Goal: Information Seeking & Learning: Learn about a topic

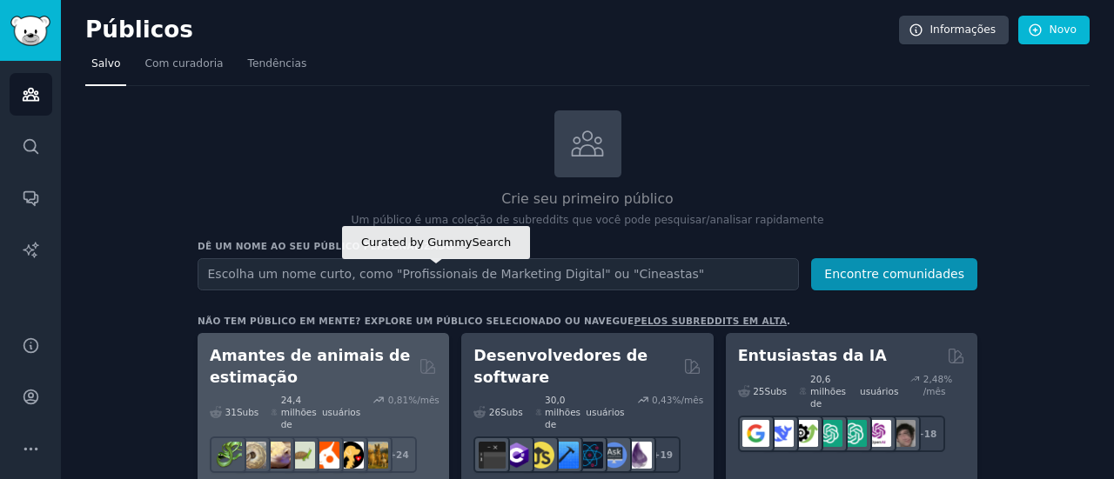
scroll to position [87, 0]
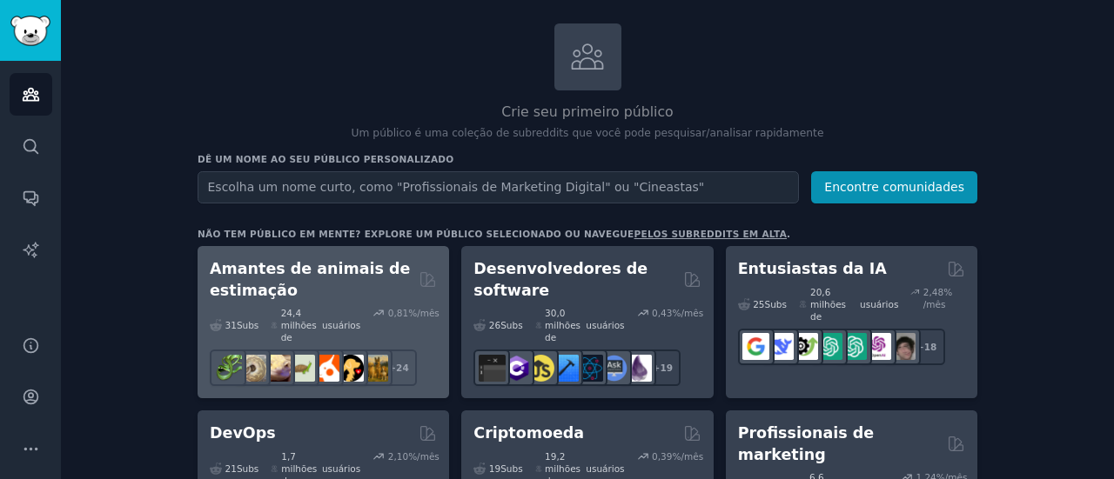
click at [275, 298] on h2 "Amantes de animais de estimação" at bounding box center [311, 279] width 203 height 43
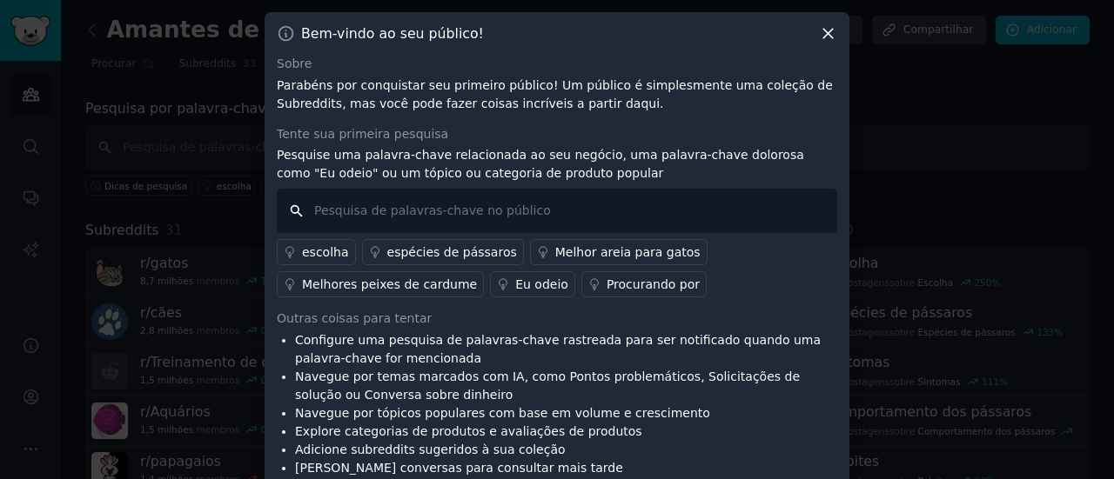
click at [342, 220] on input "text" at bounding box center [557, 211] width 560 height 44
type input "cachorro"
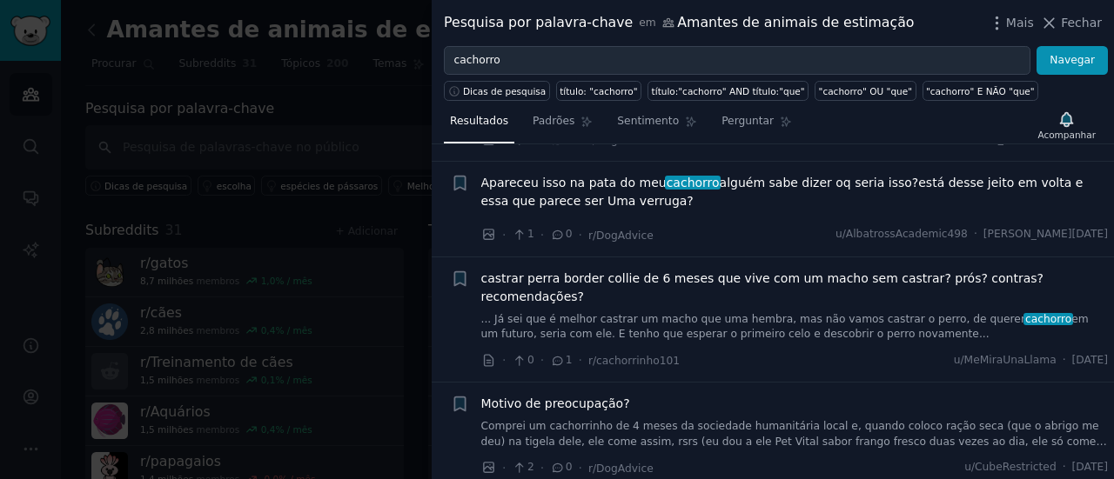
scroll to position [3133, 0]
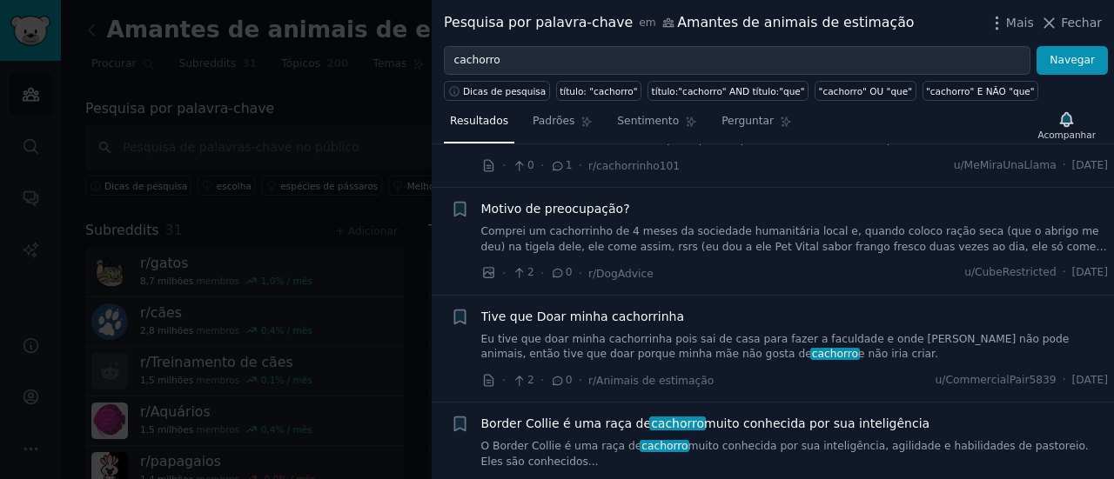
drag, startPoint x: 1074, startPoint y: 24, endPoint x: 910, endPoint y: 6, distance: 164.6
click at [1074, 24] on font "Fechar" at bounding box center [1081, 23] width 41 height 14
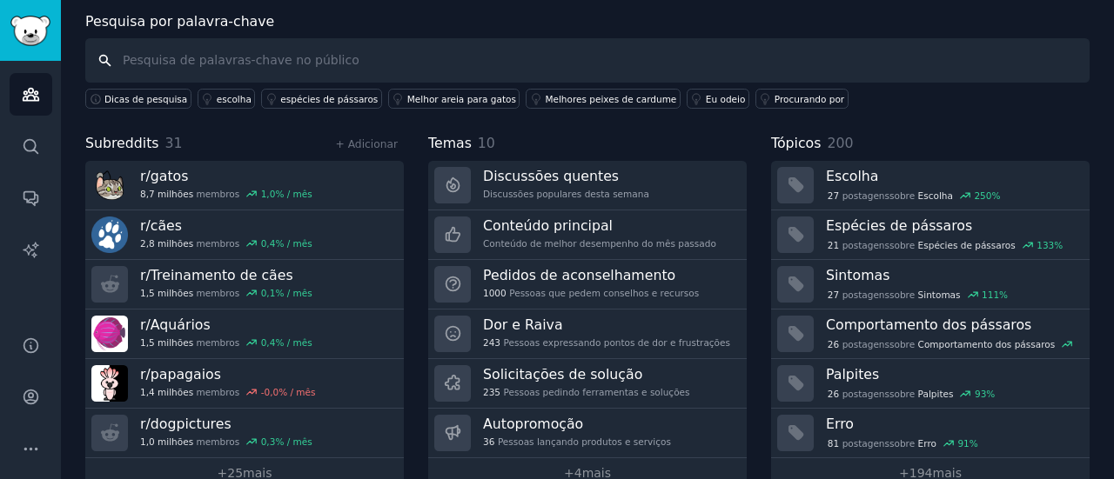
scroll to position [117, 0]
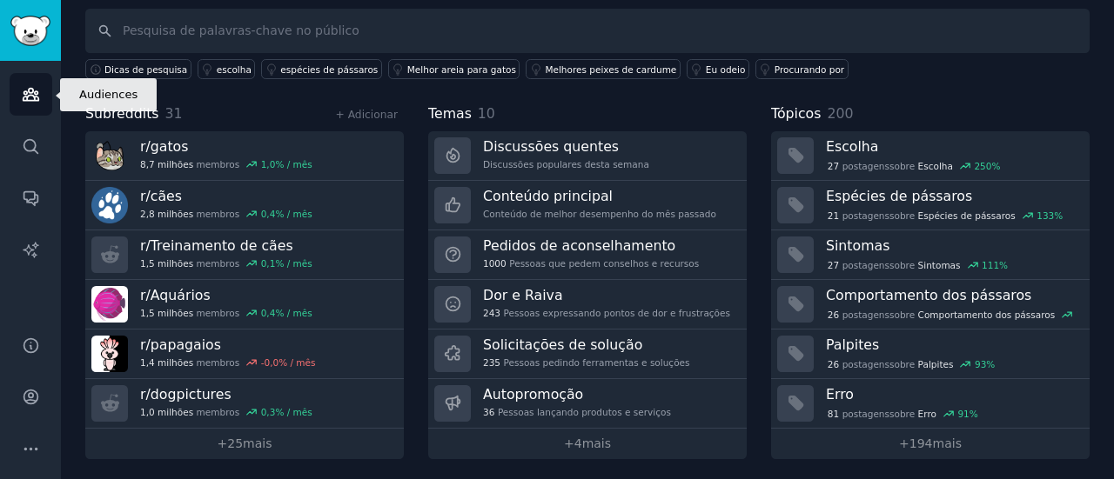
click at [38, 92] on icon "Barra lateral" at bounding box center [31, 94] width 18 height 18
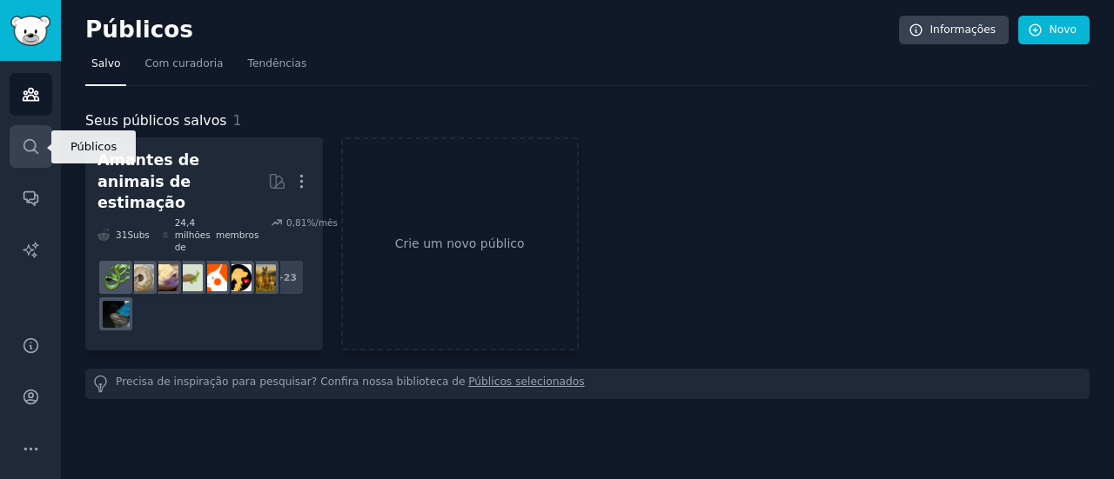
click at [26, 144] on icon "Barra lateral" at bounding box center [31, 146] width 18 height 18
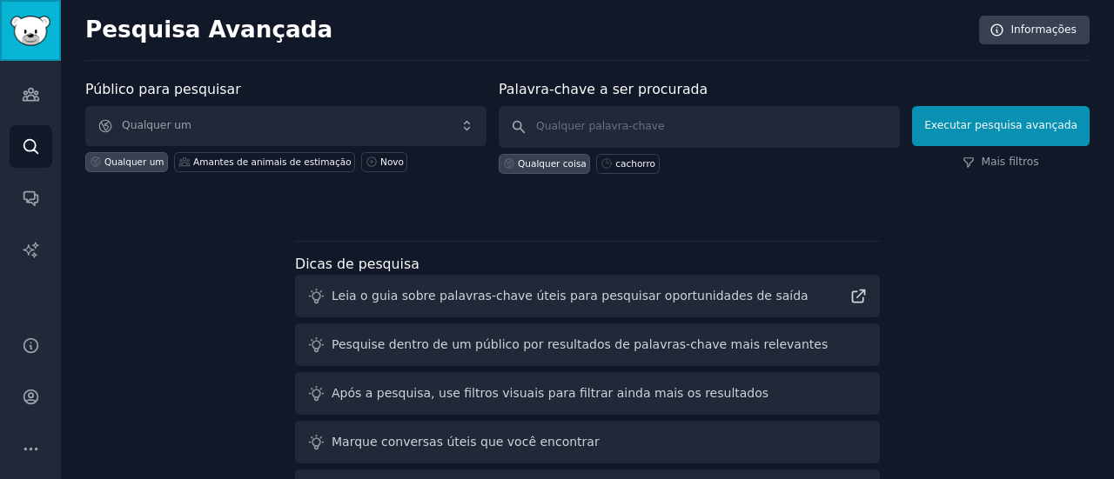
click at [35, 34] on img "Barra lateral" at bounding box center [30, 31] width 40 height 30
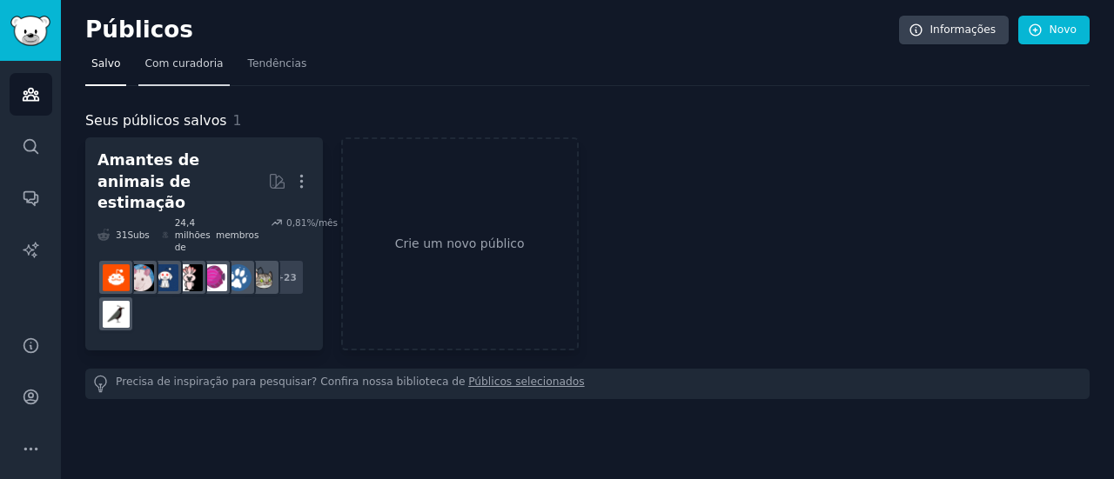
click at [197, 67] on font "Com curadoria" at bounding box center [183, 63] width 78 height 12
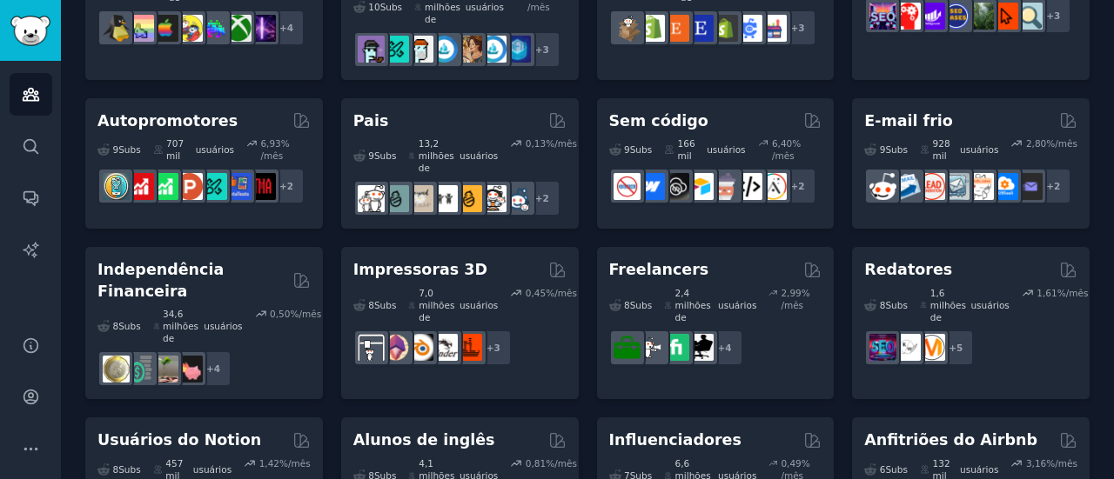
scroll to position [915, 0]
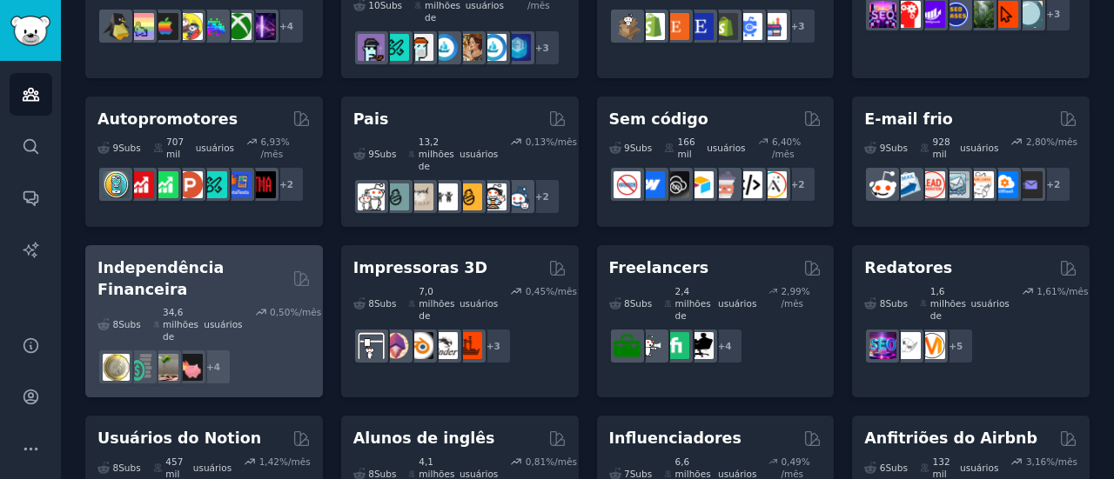
click at [224, 259] on font "Independência Financeira" at bounding box center [160, 278] width 126 height 39
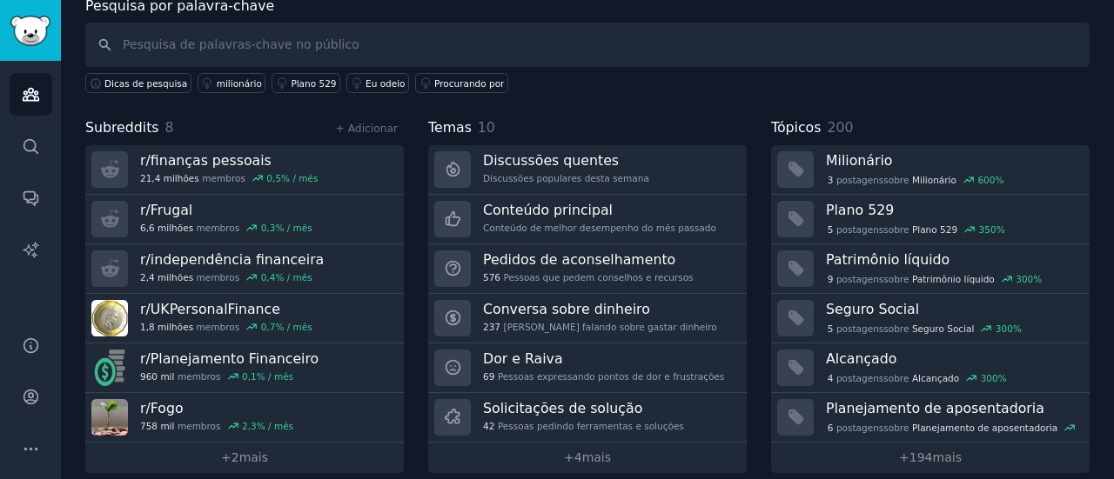
scroll to position [117, 0]
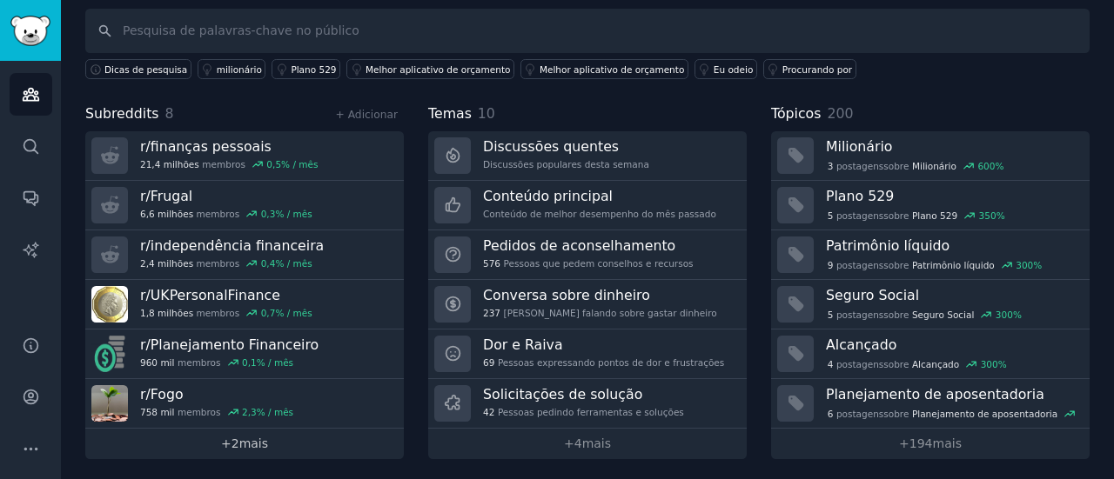
click at [241, 448] on link "+ 2 mais" at bounding box center [244, 444] width 318 height 30
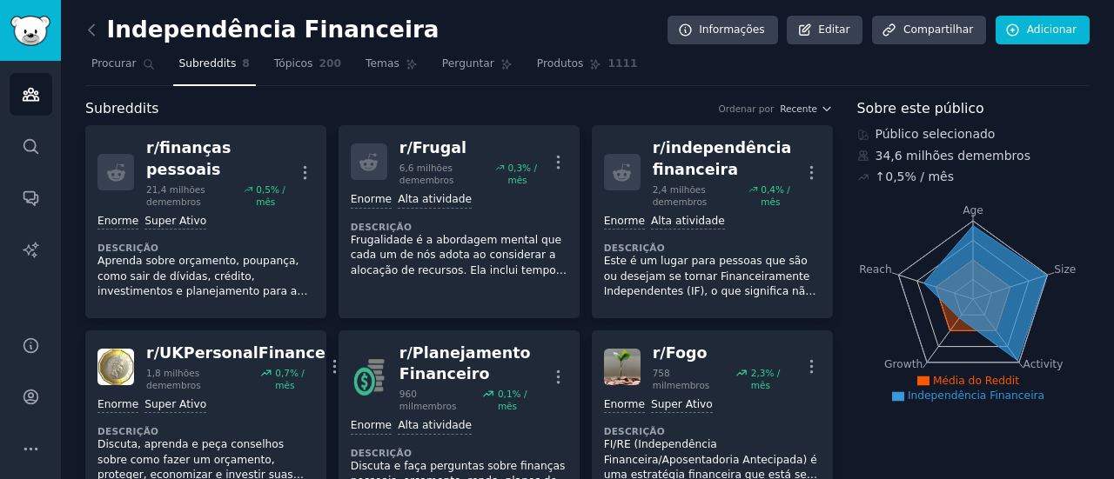
click at [114, 61] on font "Procurar" at bounding box center [113, 63] width 45 height 12
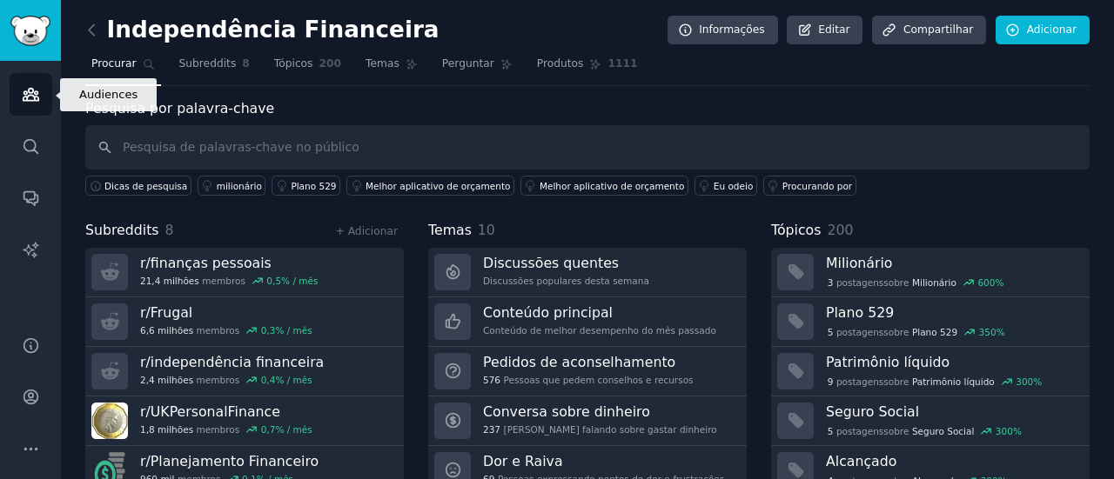
click at [28, 98] on icon "Barra lateral" at bounding box center [31, 94] width 18 height 18
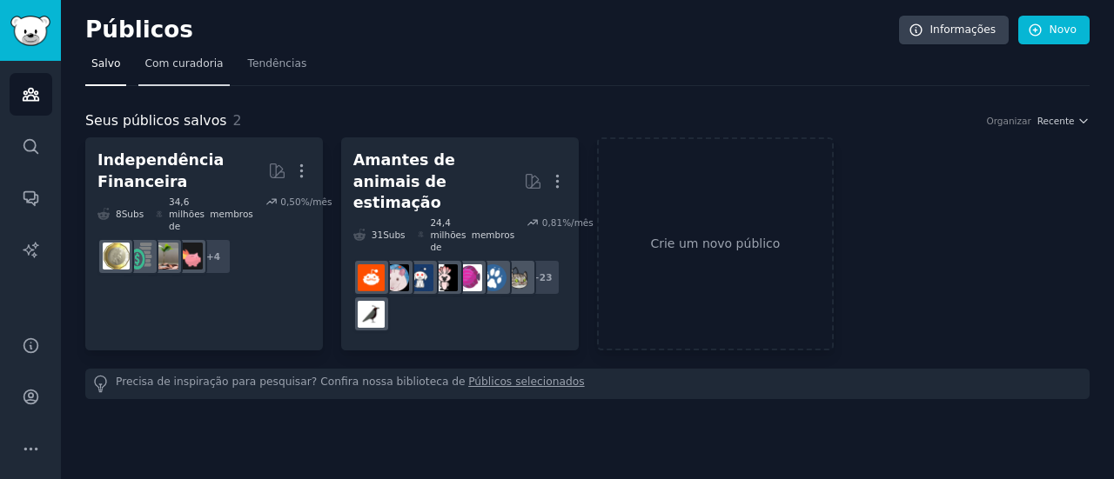
click at [181, 71] on link "Com curadoria" at bounding box center [183, 68] width 91 height 36
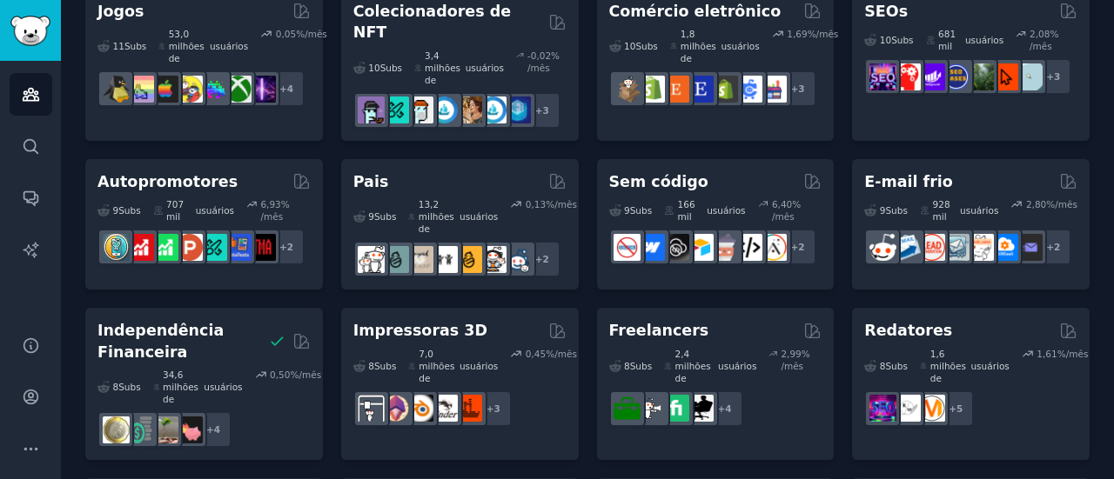
scroll to position [848, 0]
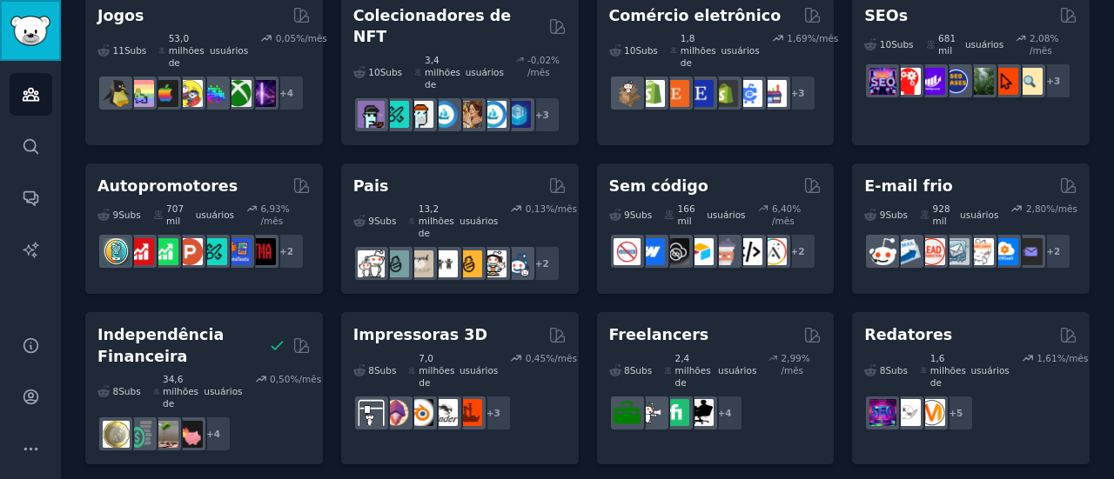
click at [32, 30] on img "Barra lateral" at bounding box center [30, 31] width 40 height 30
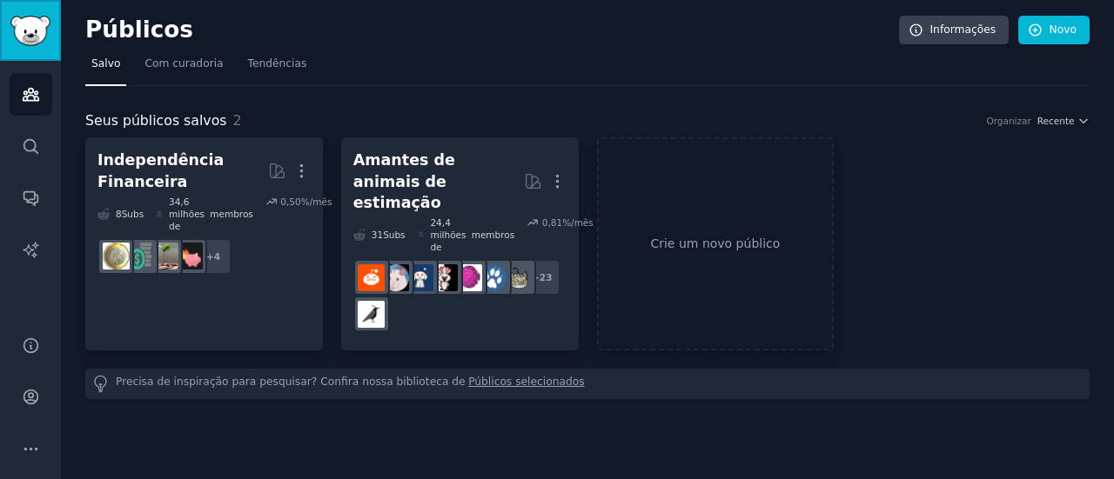
click at [33, 26] on img "Barra lateral" at bounding box center [30, 31] width 40 height 30
